Goal: Information Seeking & Learning: Find specific fact

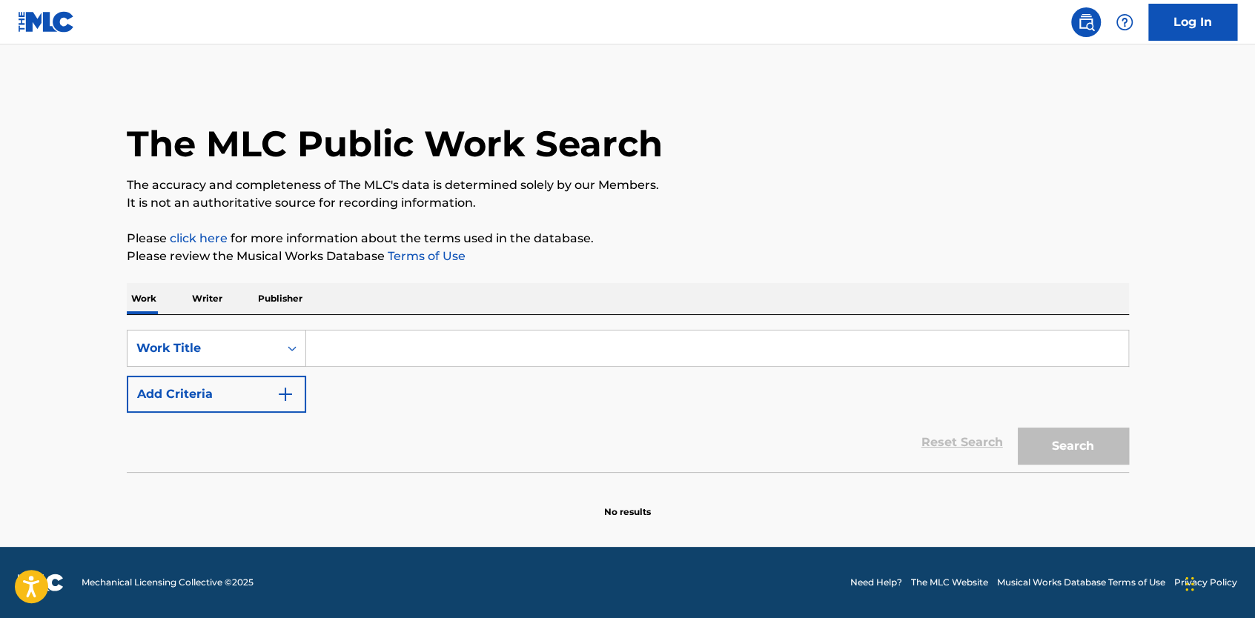
click at [340, 350] on input "Search Form" at bounding box center [717, 349] width 822 height 36
paste input "Que Ruja el [PERSON_NAME]"
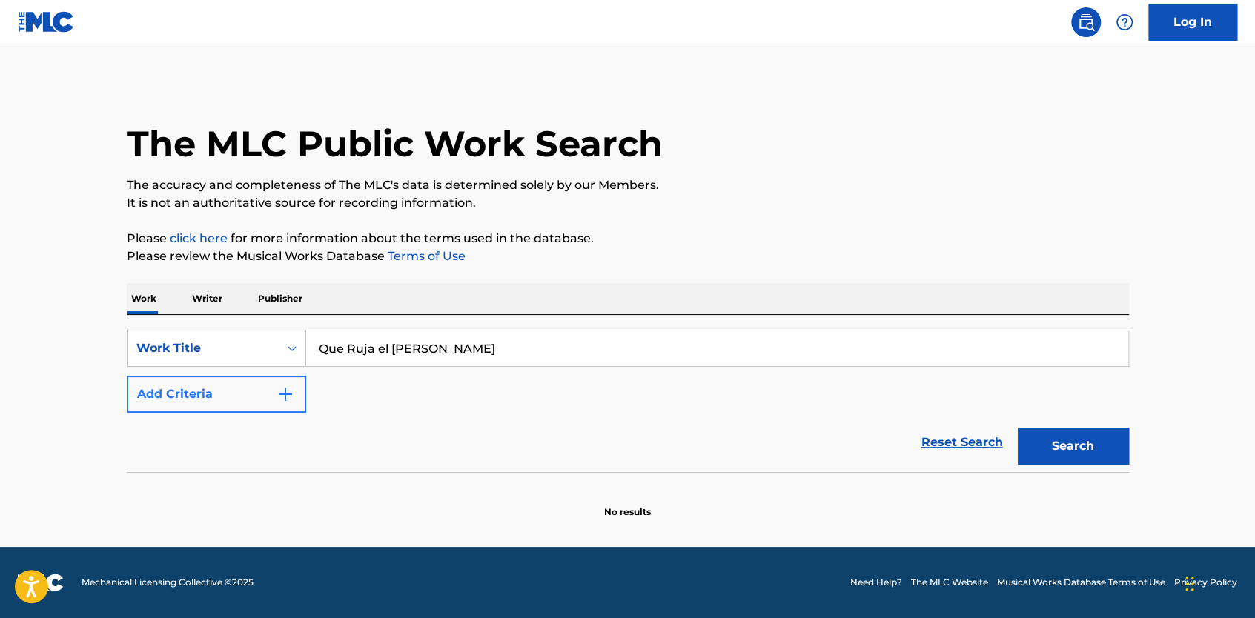
type input "Que Ruja el [PERSON_NAME]"
click at [274, 402] on button "Add Criteria" at bounding box center [216, 394] width 179 height 37
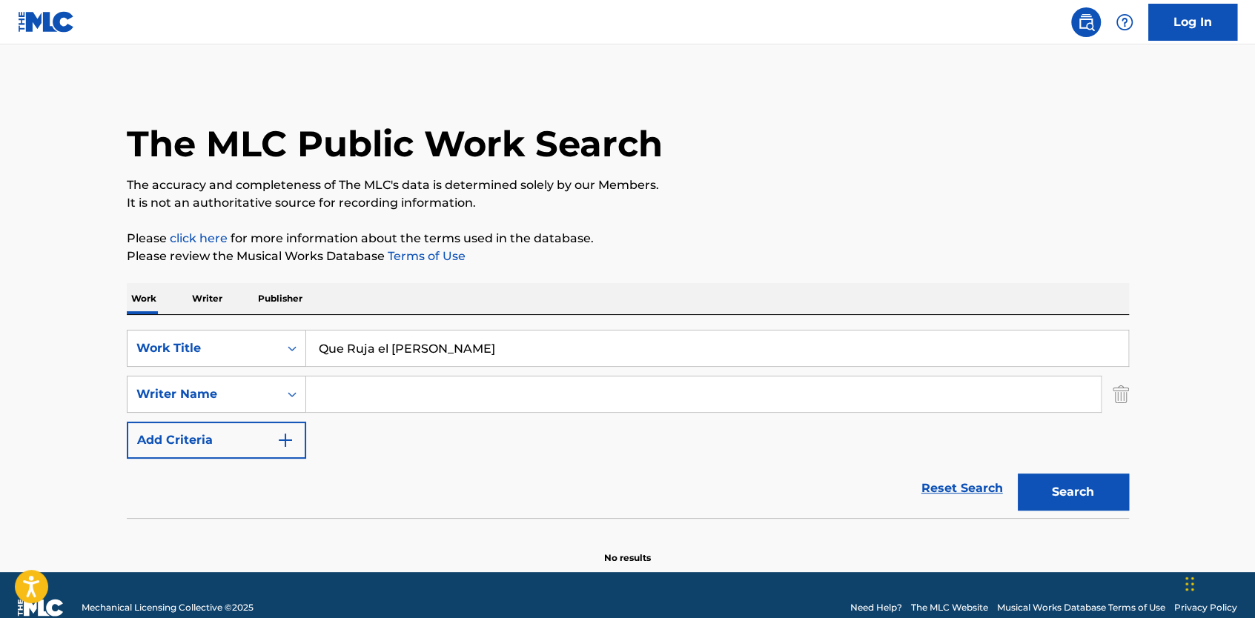
click at [328, 390] on input "Search Form" at bounding box center [703, 395] width 795 height 36
type input "a"
type input "talita"
click at [1092, 500] on button "Search" at bounding box center [1073, 492] width 111 height 37
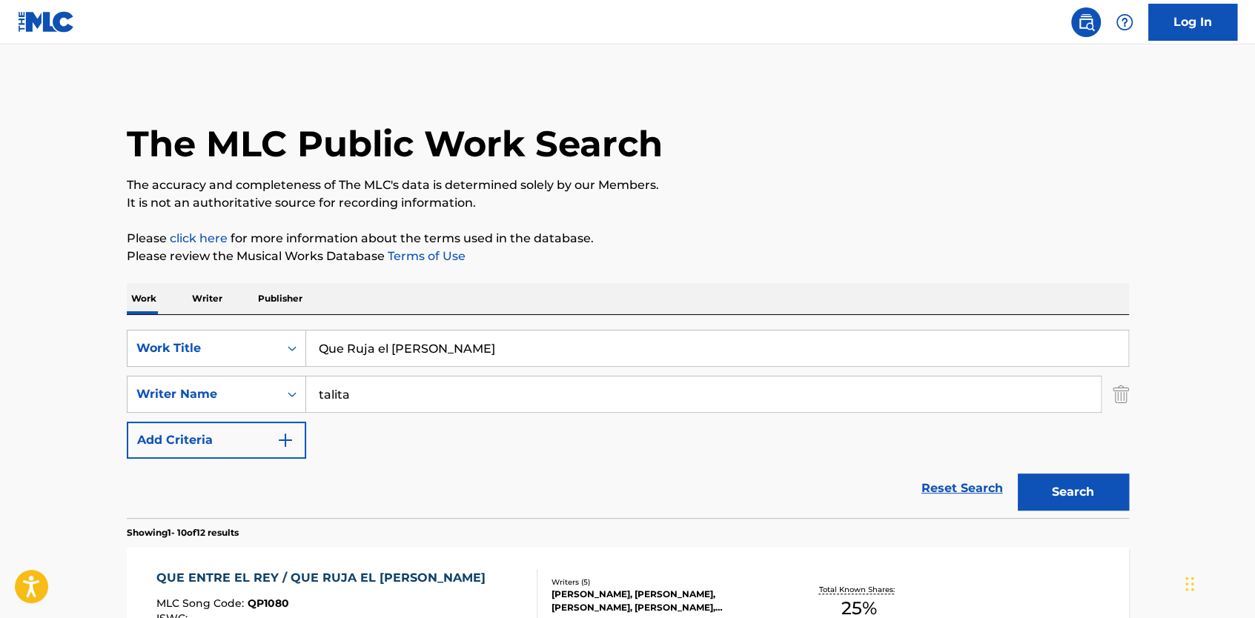
scroll to position [222, 0]
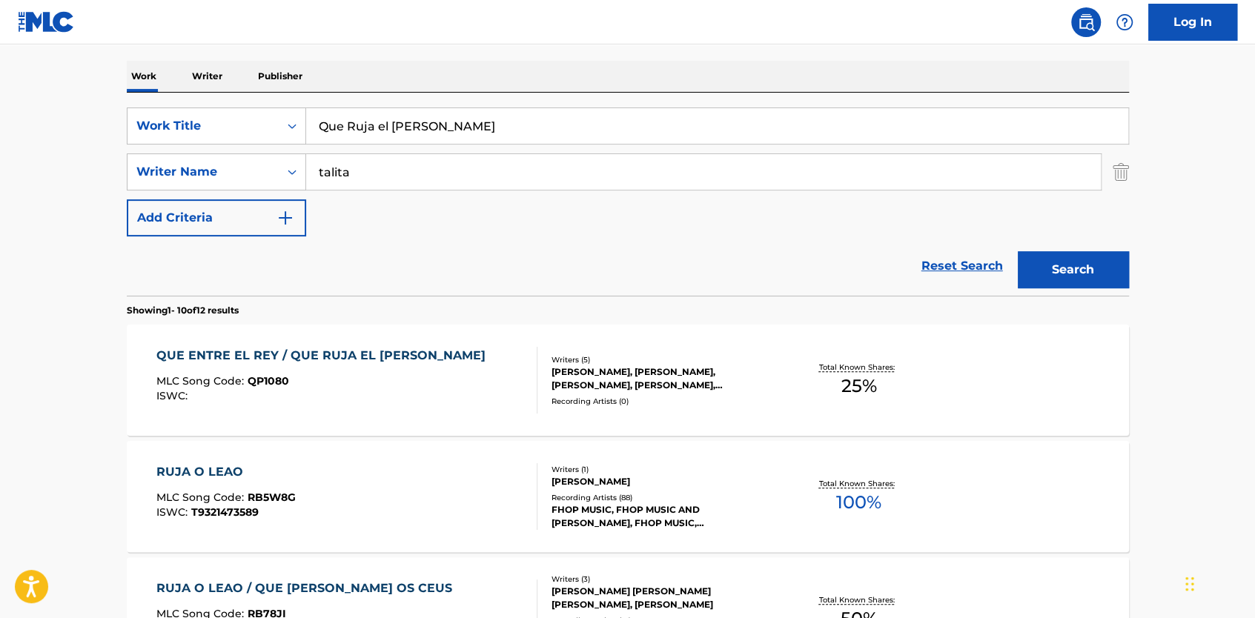
click at [324, 378] on div "MLC Song Code : QP1080" at bounding box center [324, 383] width 337 height 15
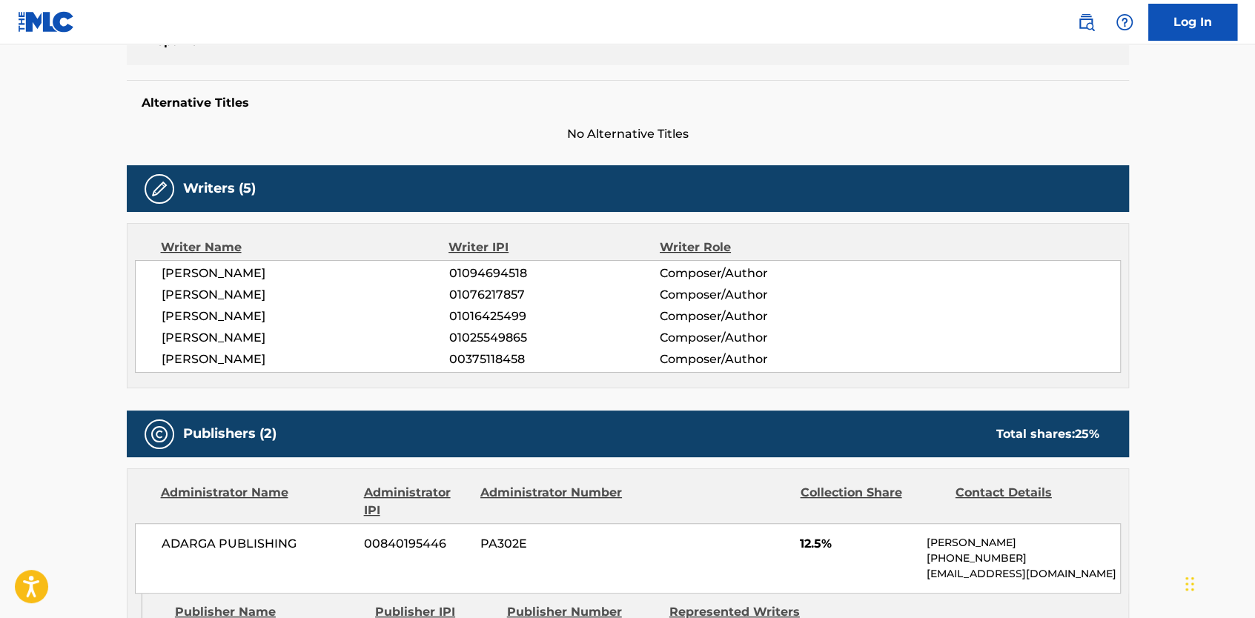
scroll to position [334, 0]
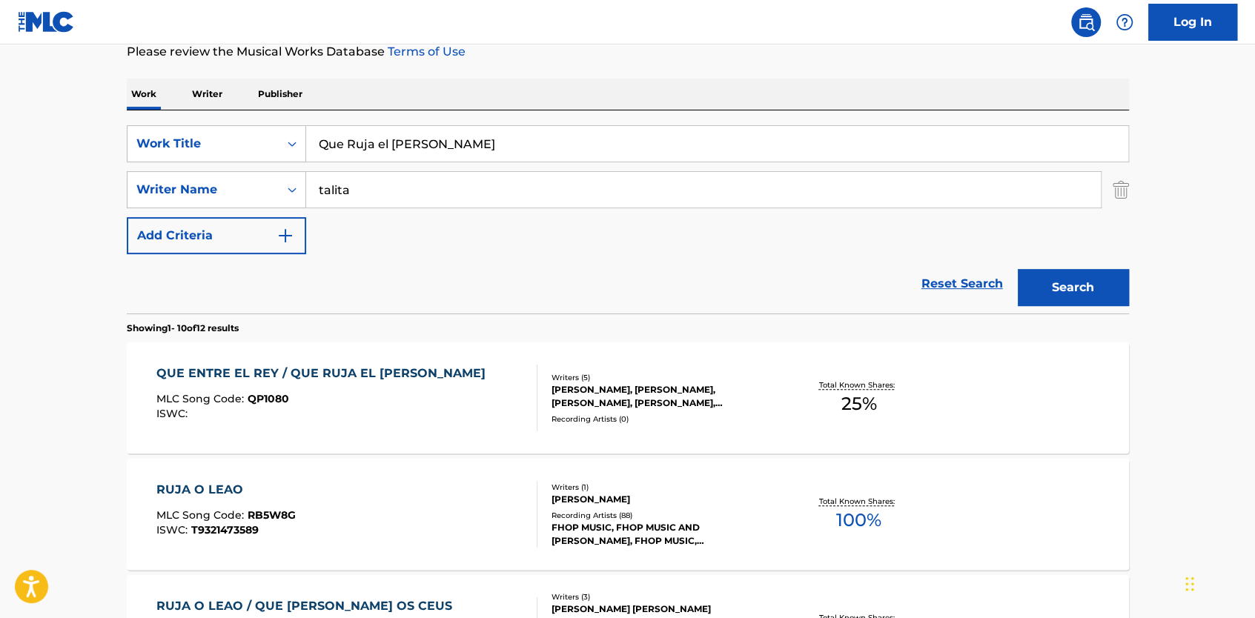
scroll to position [278, 0]
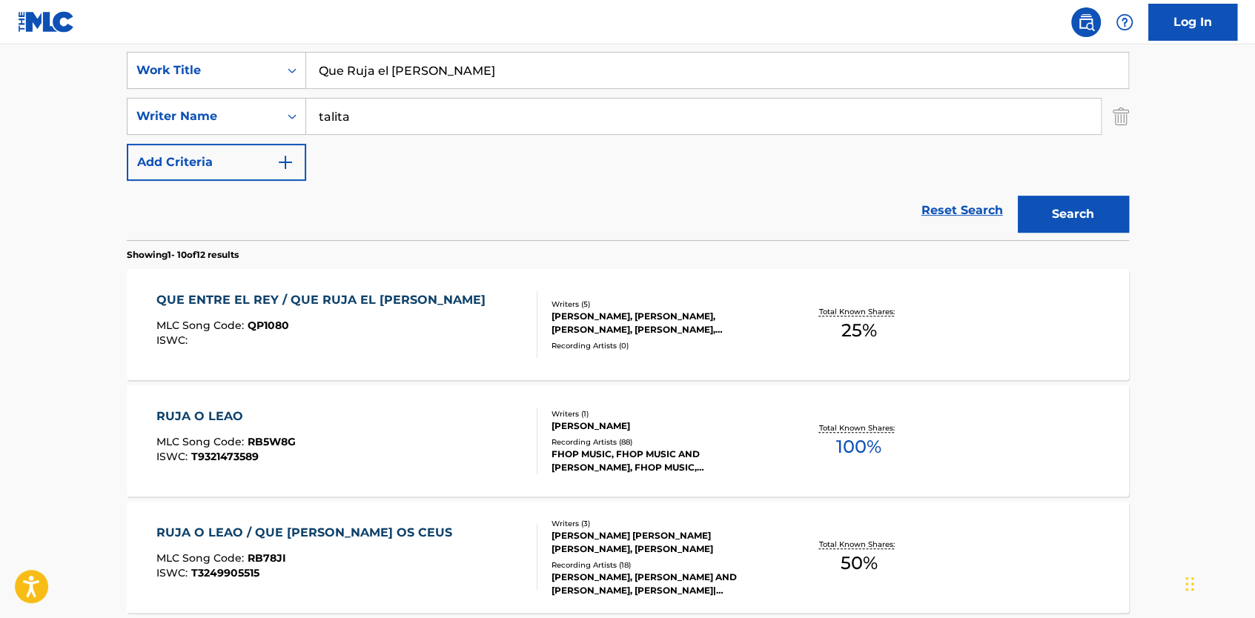
click at [239, 435] on span "MLC Song Code :" at bounding box center [201, 441] width 91 height 13
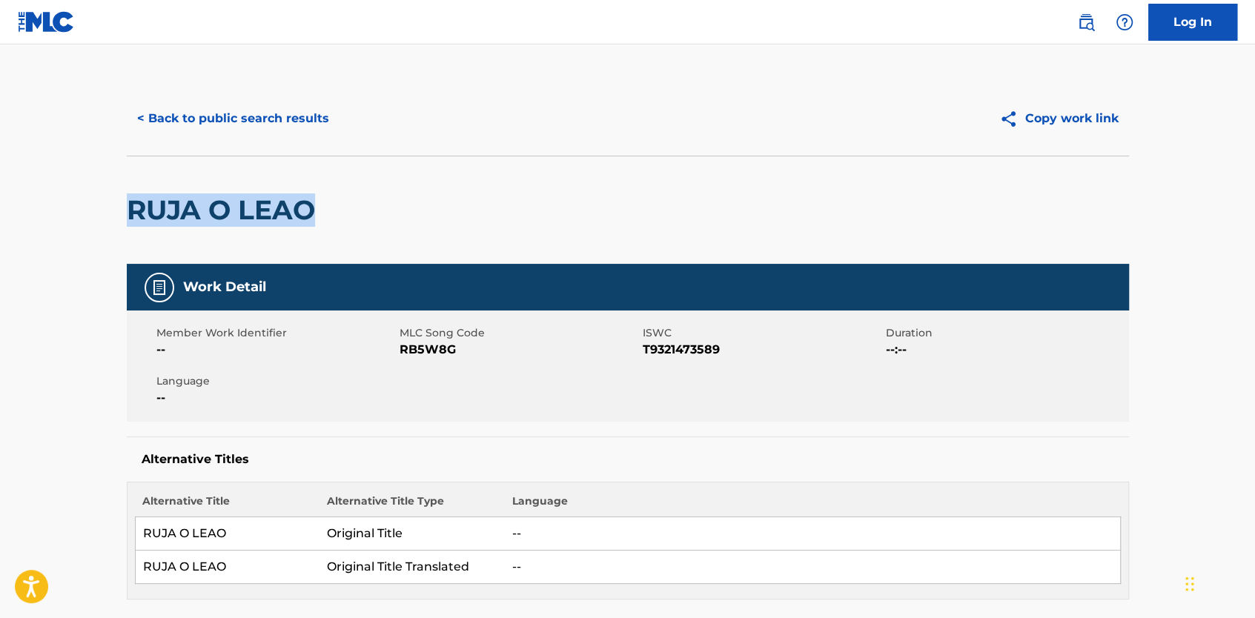
drag, startPoint x: 125, startPoint y: 211, endPoint x: 328, endPoint y: 211, distance: 203.2
copy h2 "RUJA O LEAO"
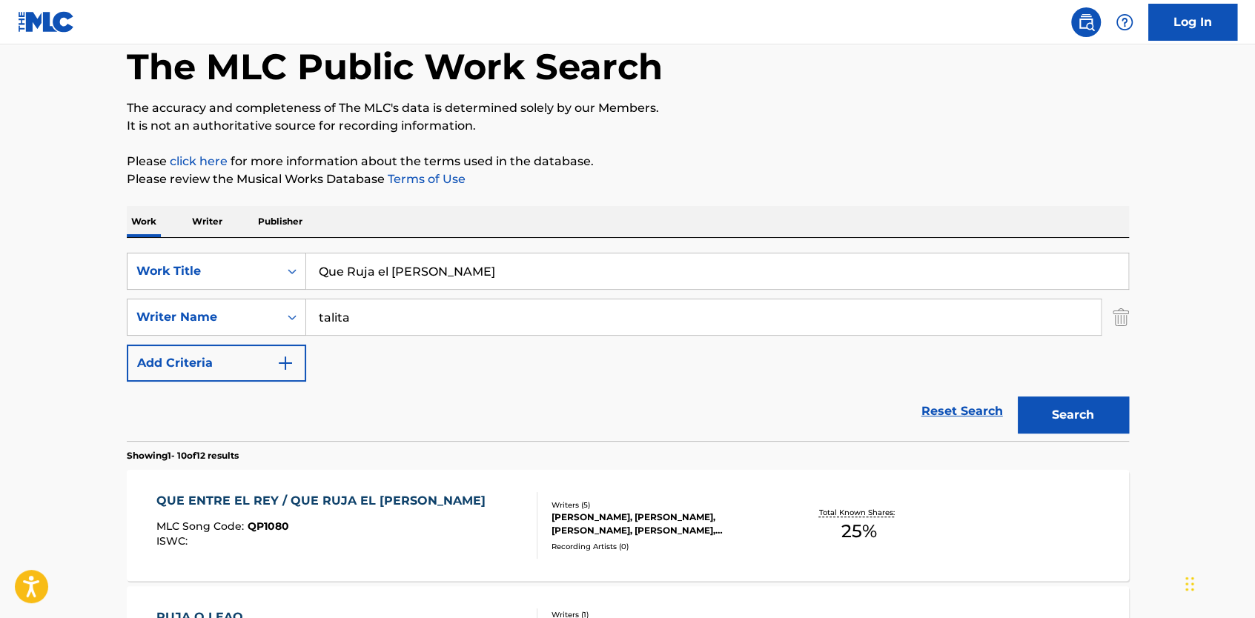
scroll to position [56, 0]
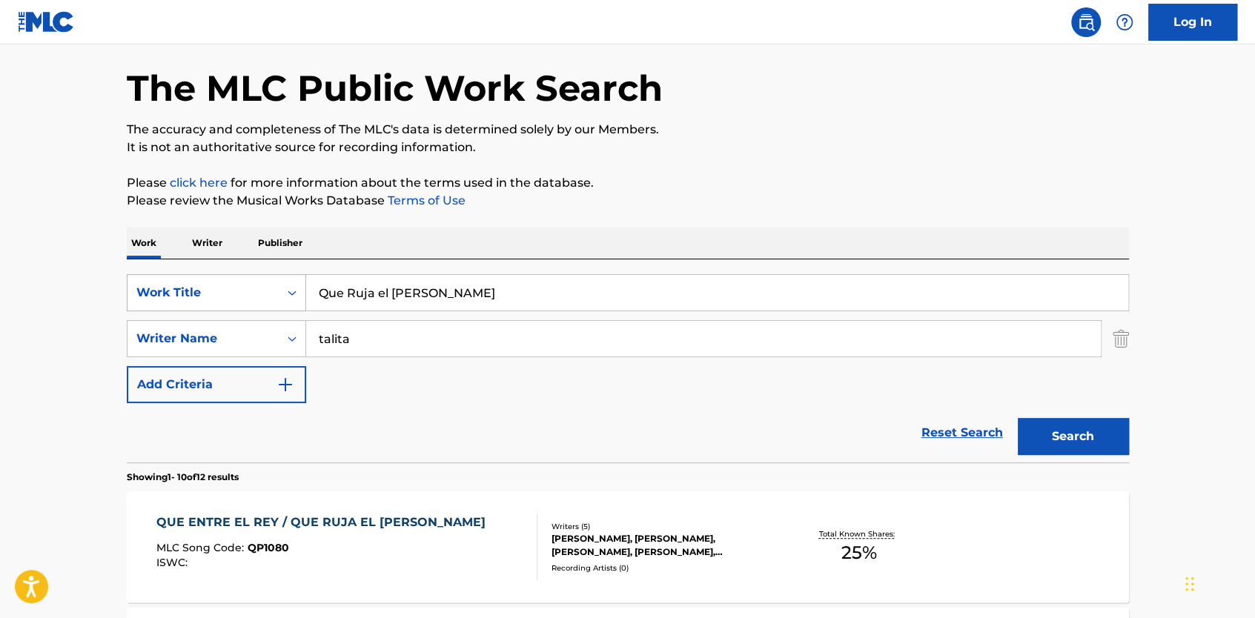
drag, startPoint x: 448, startPoint y: 297, endPoint x: 231, endPoint y: 280, distance: 217.2
click at [231, 280] on div "SearchWithCriteria1af18402-f67b-4d73-bd1a-231b8b14e3e1 Work Title Que Ruja el […" at bounding box center [628, 292] width 1003 height 37
paste input "RUJA O LEAO"
type input "RUJA O LEAO"
click at [1092, 425] on button "Search" at bounding box center [1073, 436] width 111 height 37
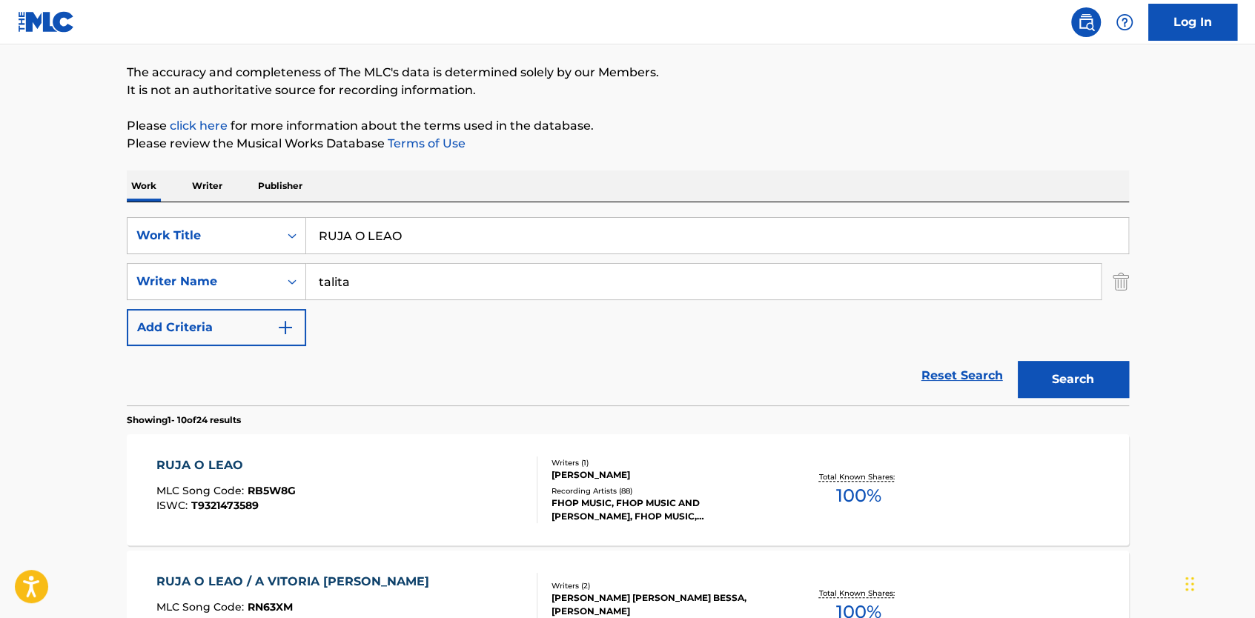
scroll to position [204, 0]
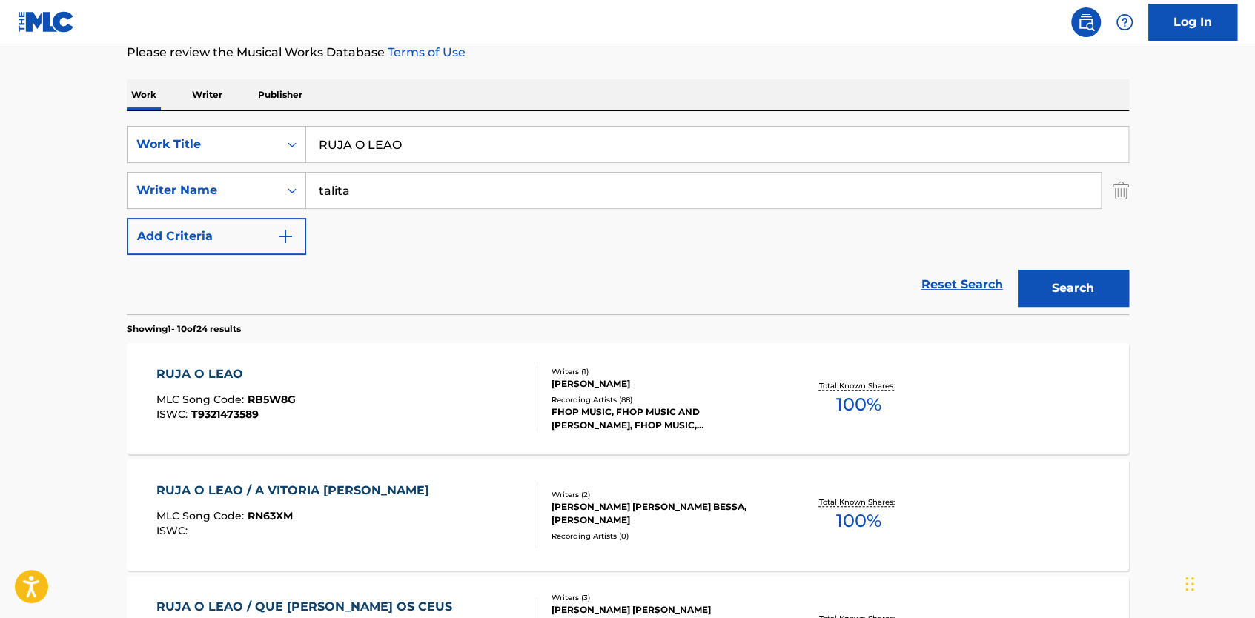
click at [357, 408] on div "RUJA O LEAO MLC Song Code : RB5W8G ISWC : T9321473589" at bounding box center [346, 399] width 381 height 67
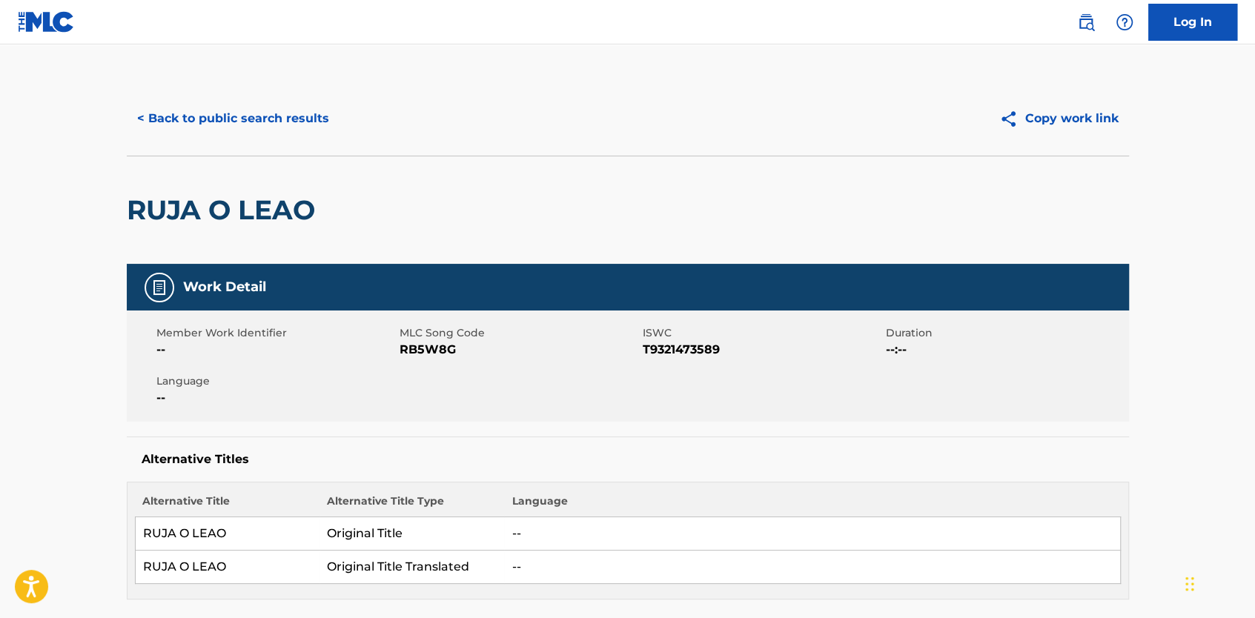
click at [480, 432] on div "Work Detail Member Work Identifier -- MLC Song Code RB5W8G ISWC T9321473589 Dur…" at bounding box center [628, 432] width 1003 height 336
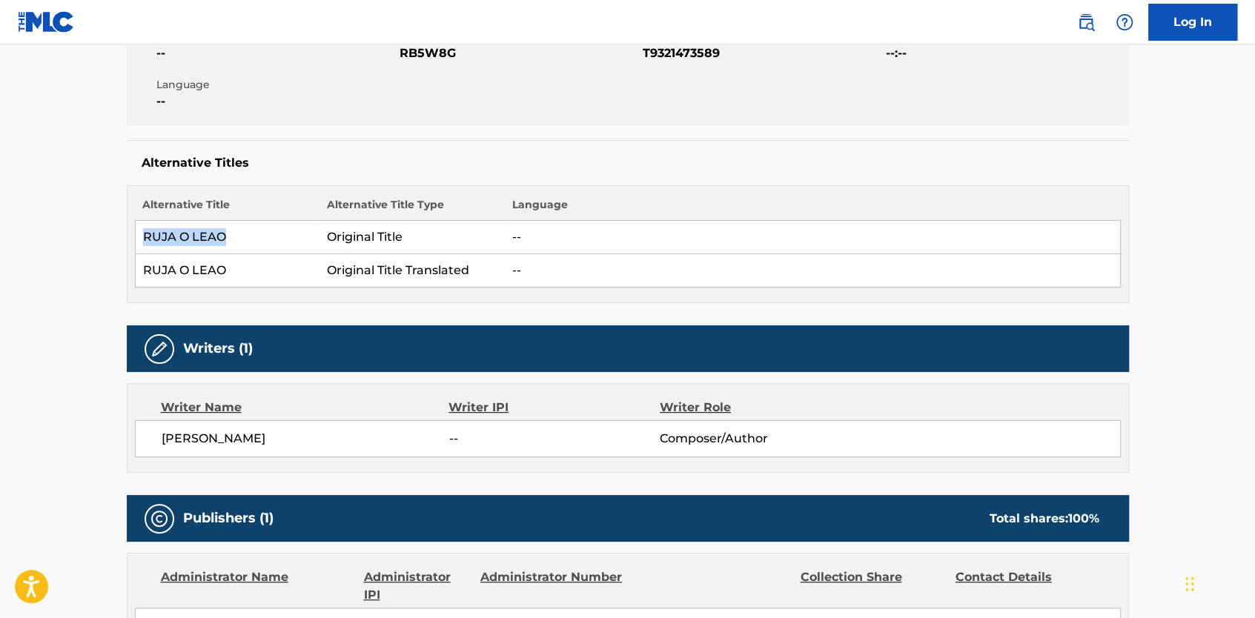
drag, startPoint x: 151, startPoint y: 236, endPoint x: 222, endPoint y: 236, distance: 71.9
click at [222, 236] on td "RUJA O LEAO" at bounding box center [227, 237] width 185 height 33
copy td "RUJA O LEAO"
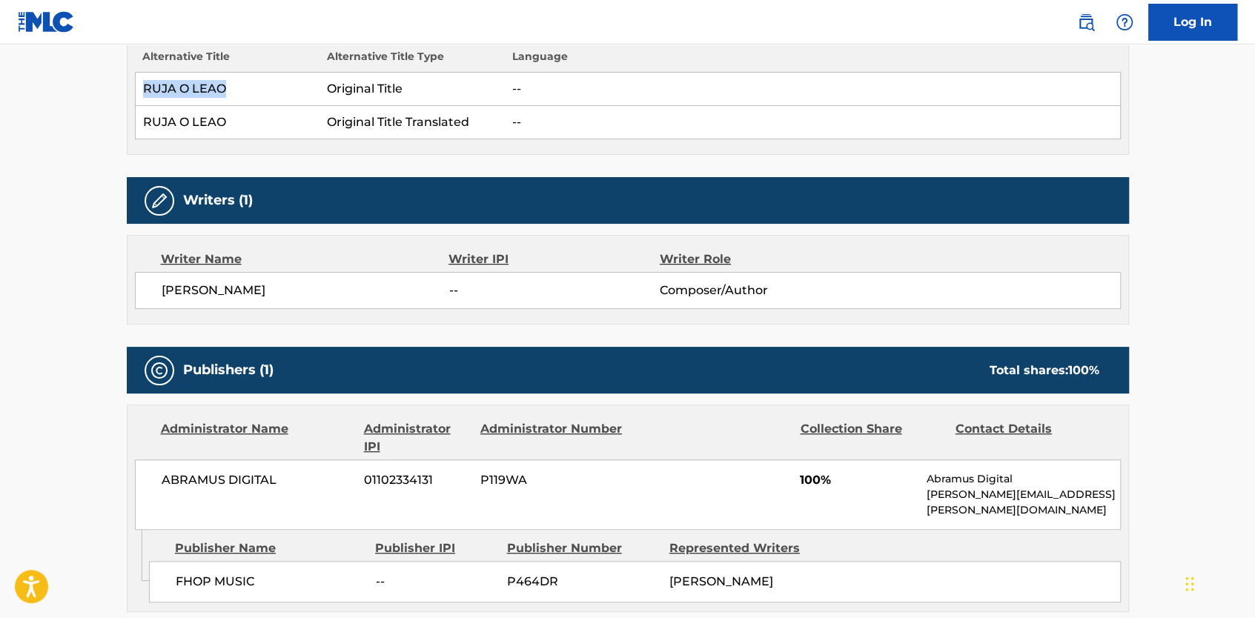
scroll to position [148, 0]
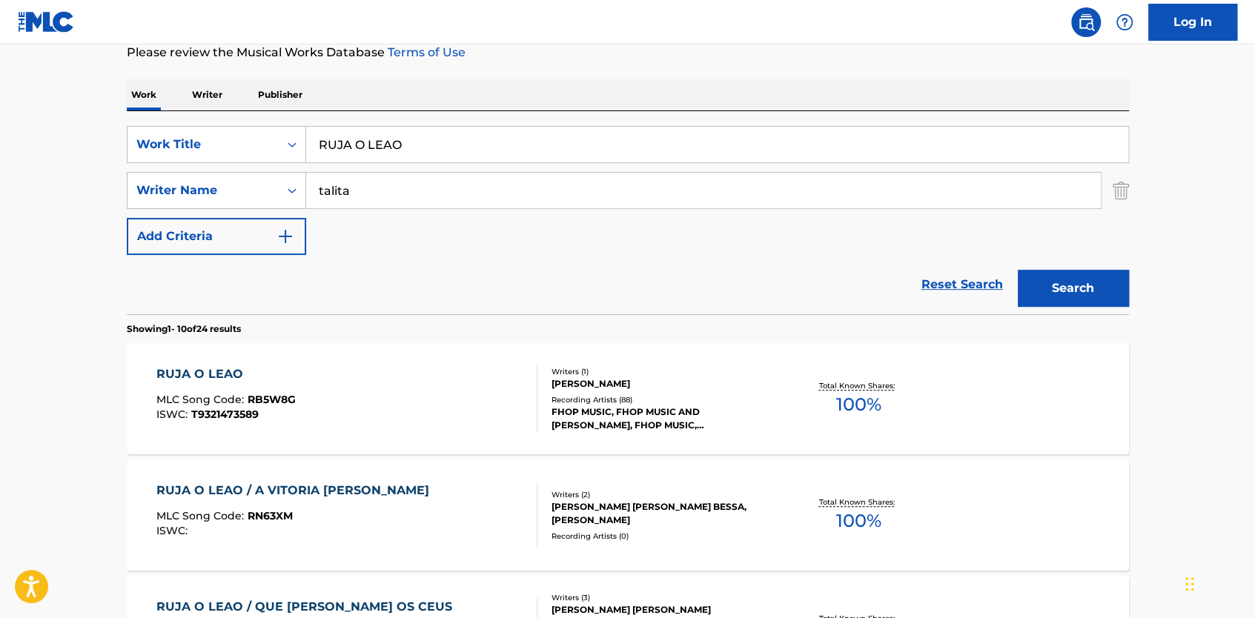
scroll to position [278, 0]
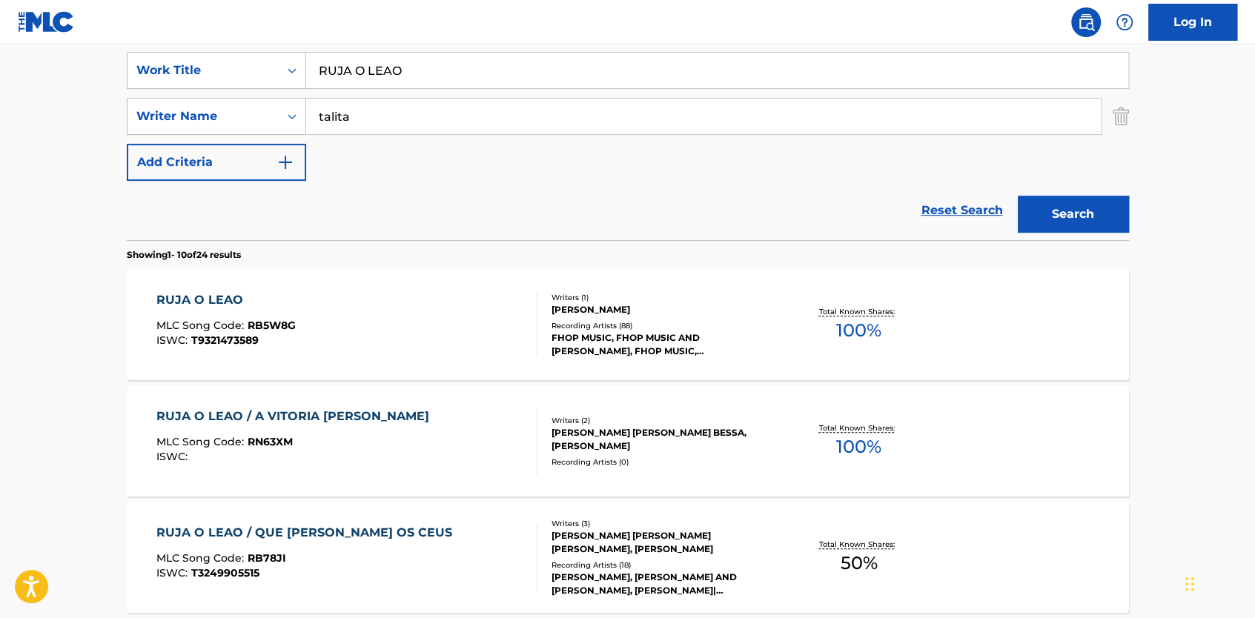
click at [330, 415] on div "RUJA O LEAO / A VITORIA [PERSON_NAME]" at bounding box center [296, 417] width 280 height 18
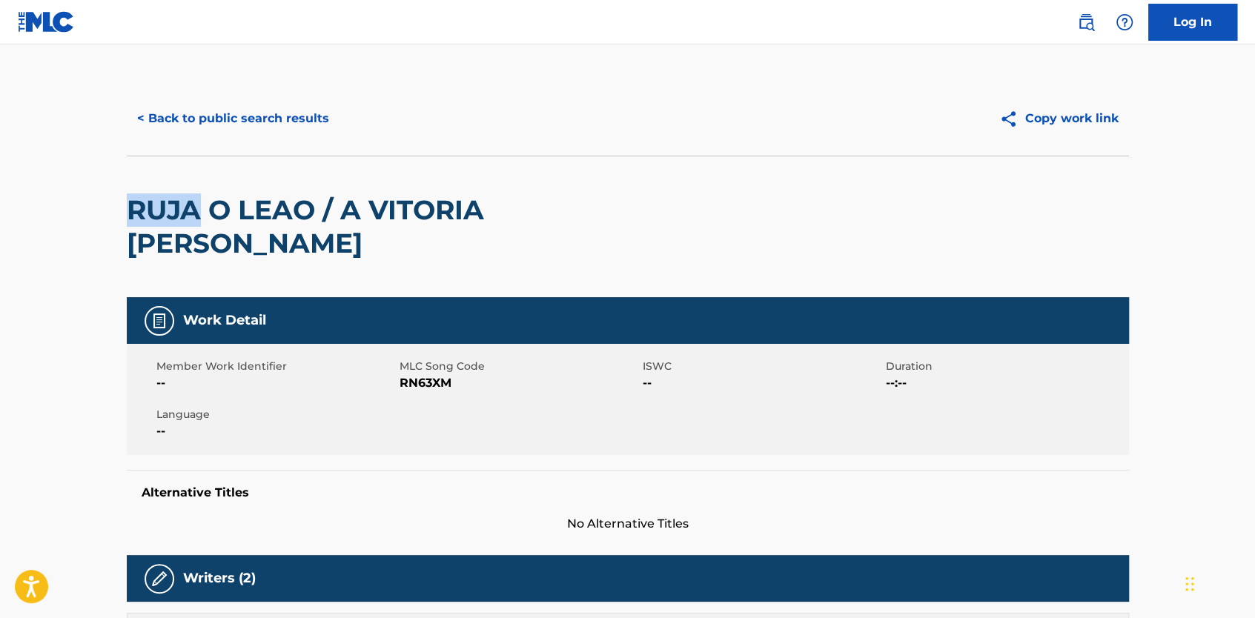
drag, startPoint x: 127, startPoint y: 208, endPoint x: 197, endPoint y: 207, distance: 70.5
click at [197, 207] on h2 "RUJA O LEAO / A VITORIA [PERSON_NAME]" at bounding box center [427, 227] width 601 height 67
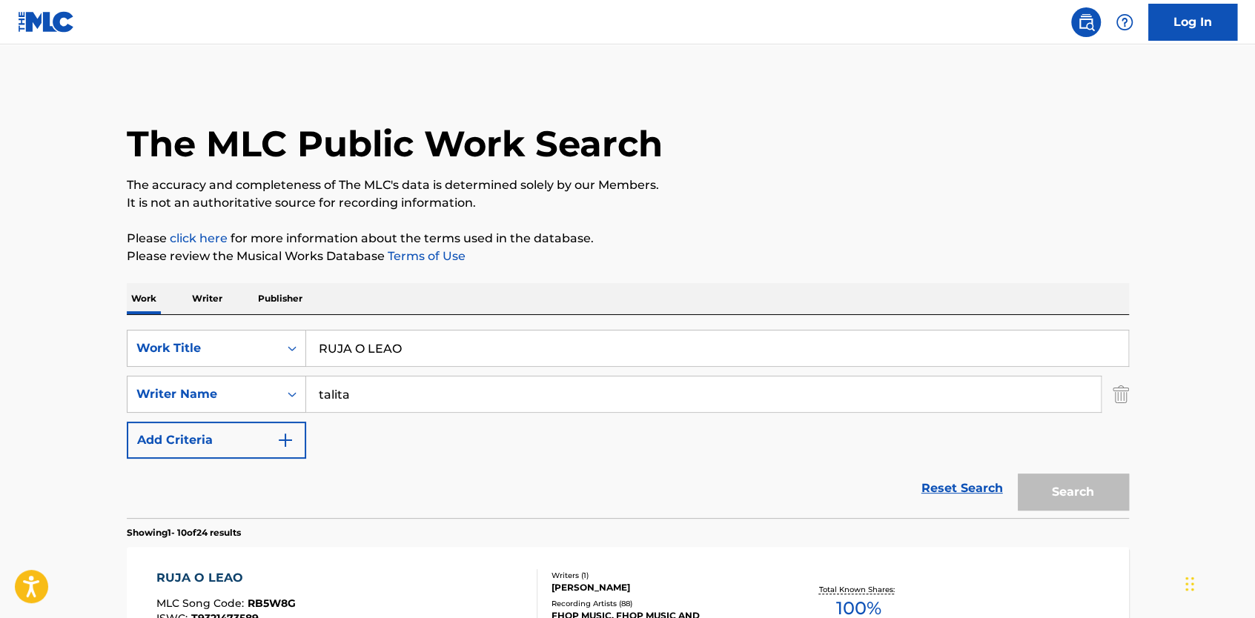
scroll to position [278, 0]
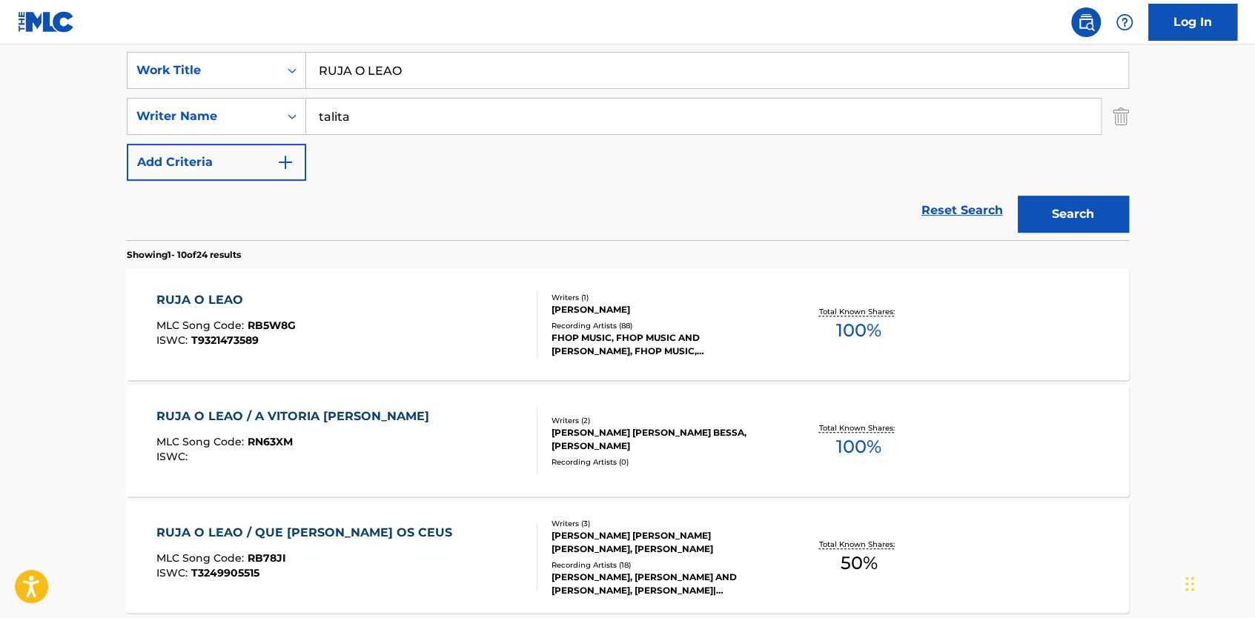
click at [273, 292] on div "RUJA O LEAO" at bounding box center [225, 300] width 139 height 18
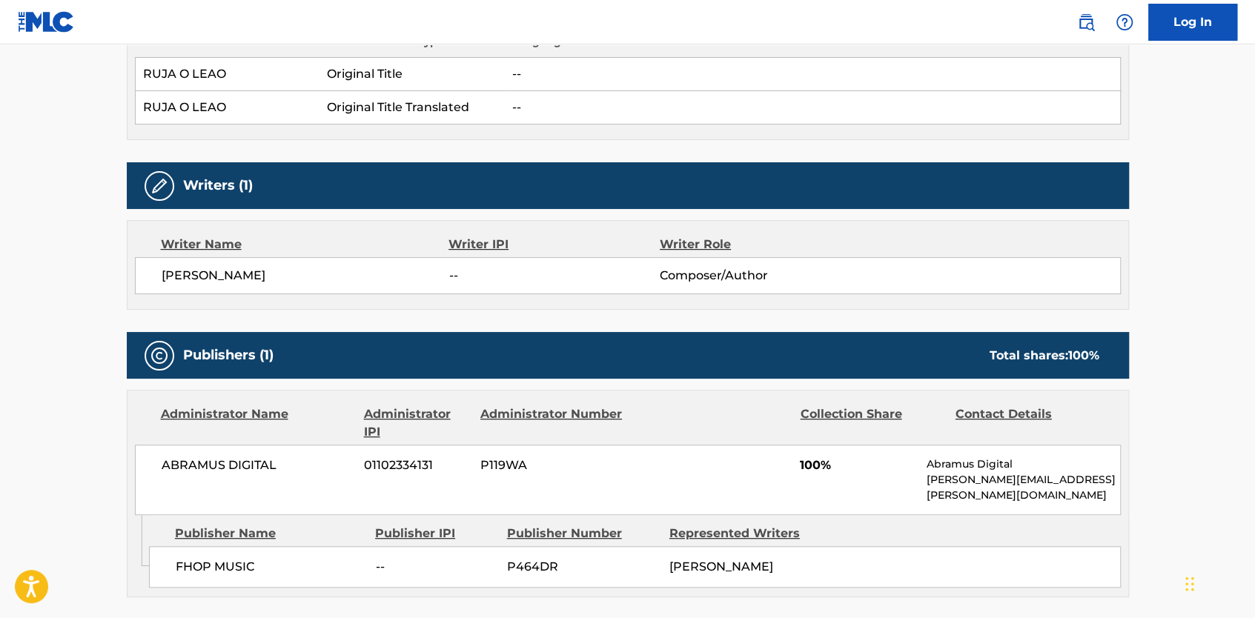
scroll to position [297, 0]
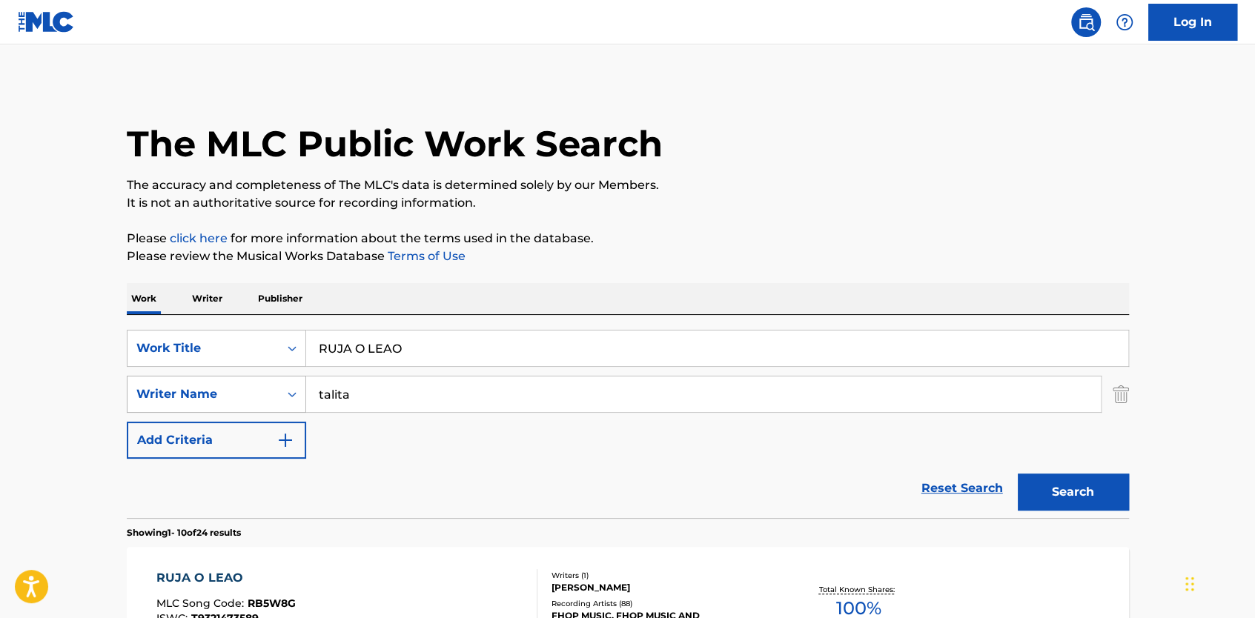
scroll to position [148, 0]
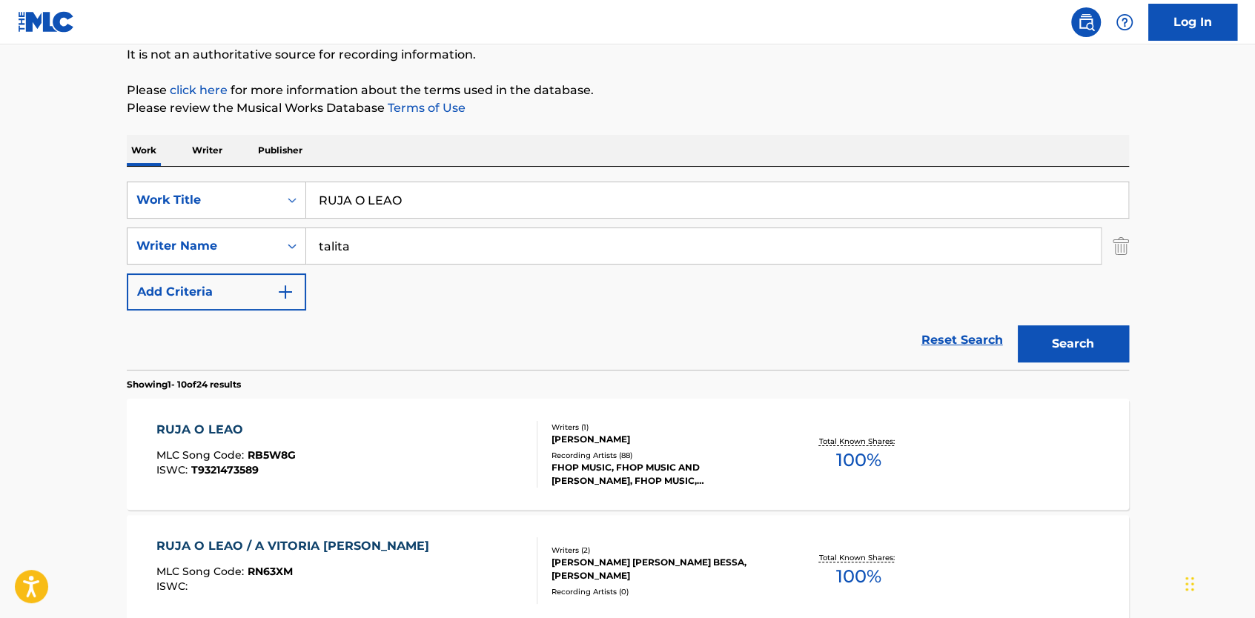
click at [220, 435] on div "RUJA O LEAO" at bounding box center [225, 430] width 139 height 18
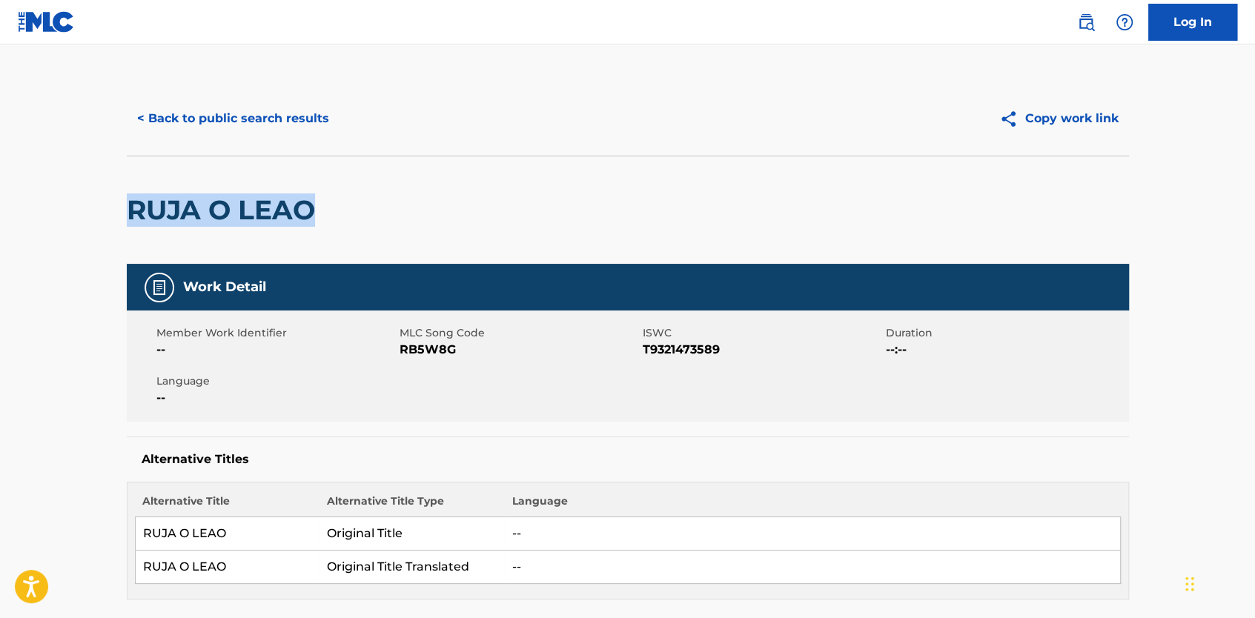
drag, startPoint x: 125, startPoint y: 207, endPoint x: 314, endPoint y: 205, distance: 189.1
copy h2 "RUJA O LEAO"
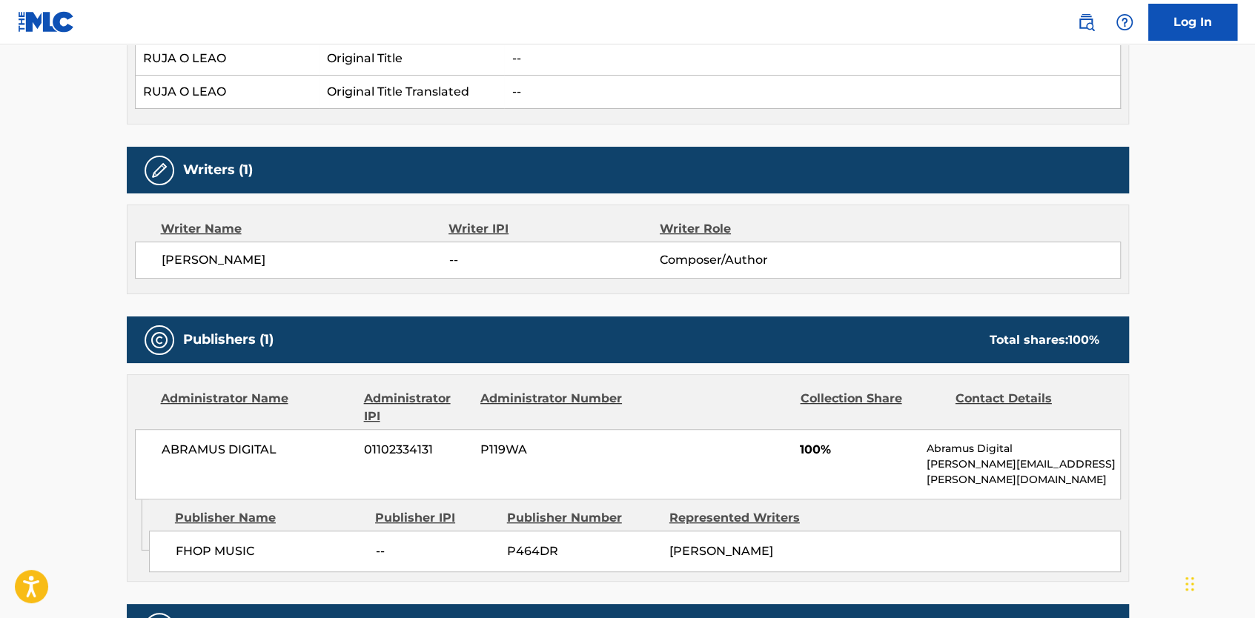
scroll to position [371, 0]
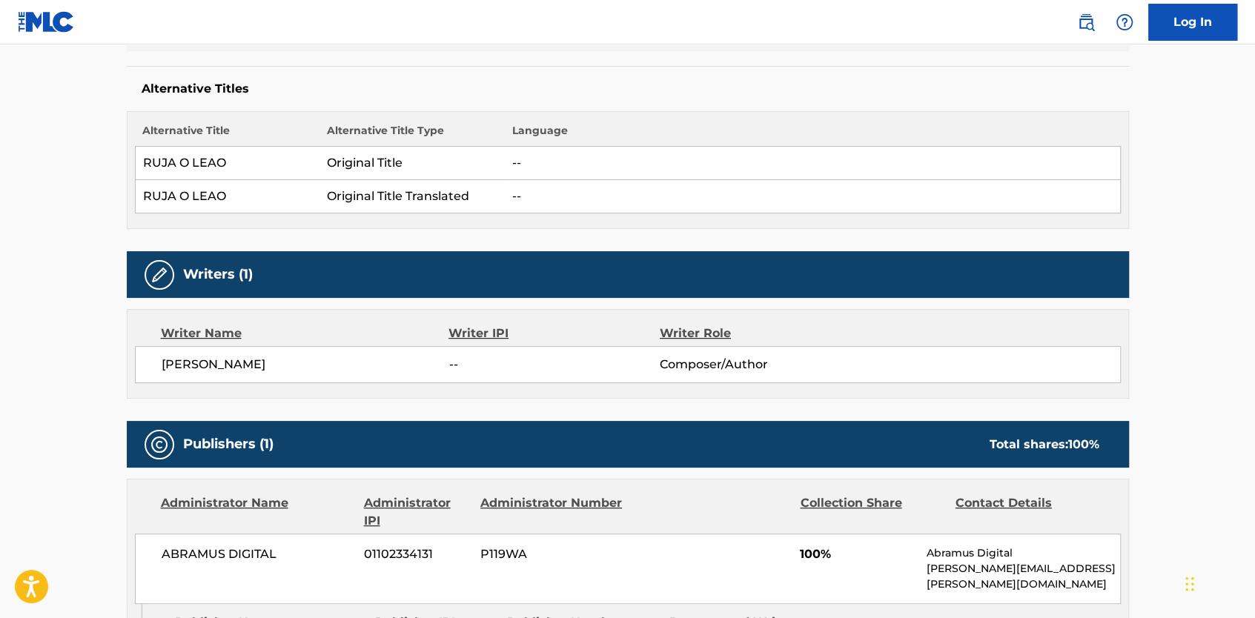
drag, startPoint x: 162, startPoint y: 363, endPoint x: 278, endPoint y: 363, distance: 116.4
click at [278, 363] on span "[PERSON_NAME]" at bounding box center [306, 365] width 288 height 18
copy span "[PERSON_NAME]"
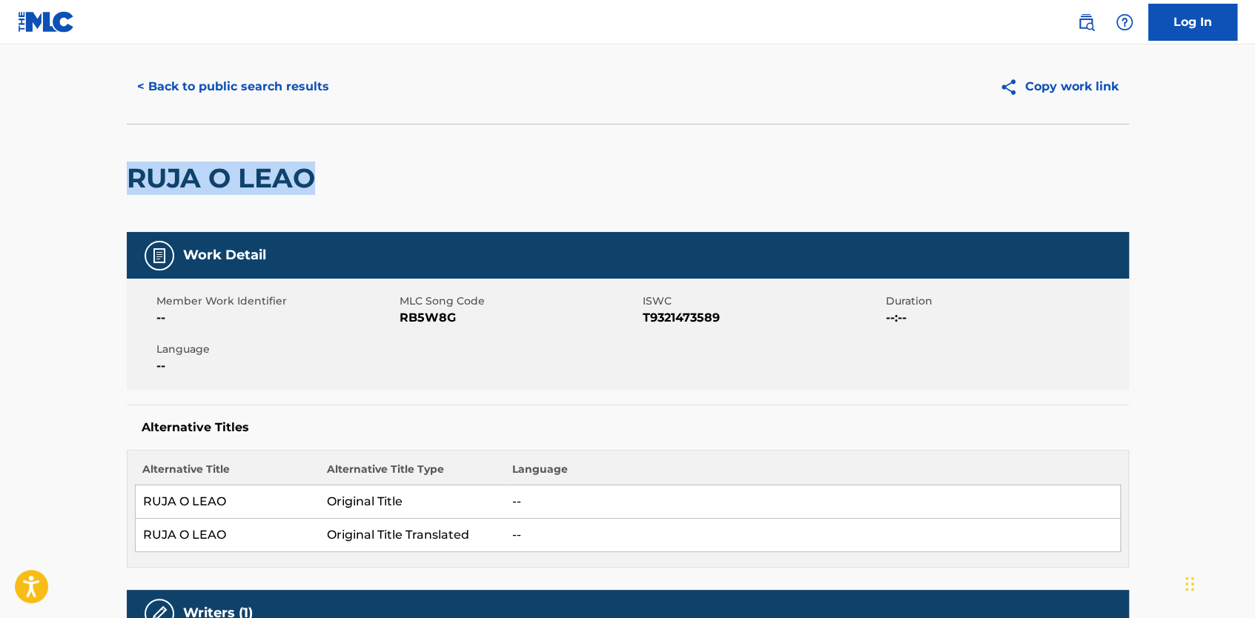
scroll to position [0, 0]
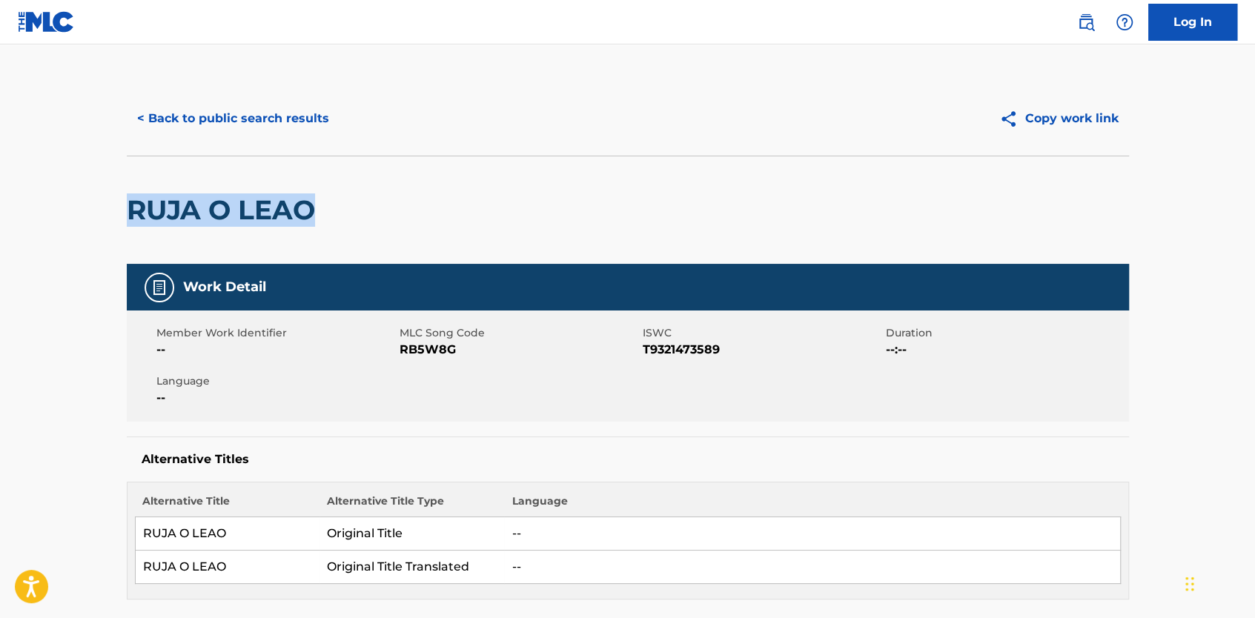
drag, startPoint x: 128, startPoint y: 214, endPoint x: 328, endPoint y: 211, distance: 200.2
click at [328, 211] on div "RUJA O LEAO" at bounding box center [628, 210] width 1003 height 108
copy h2 "RUJA O LEAO"
